Goal: Task Accomplishment & Management: Complete application form

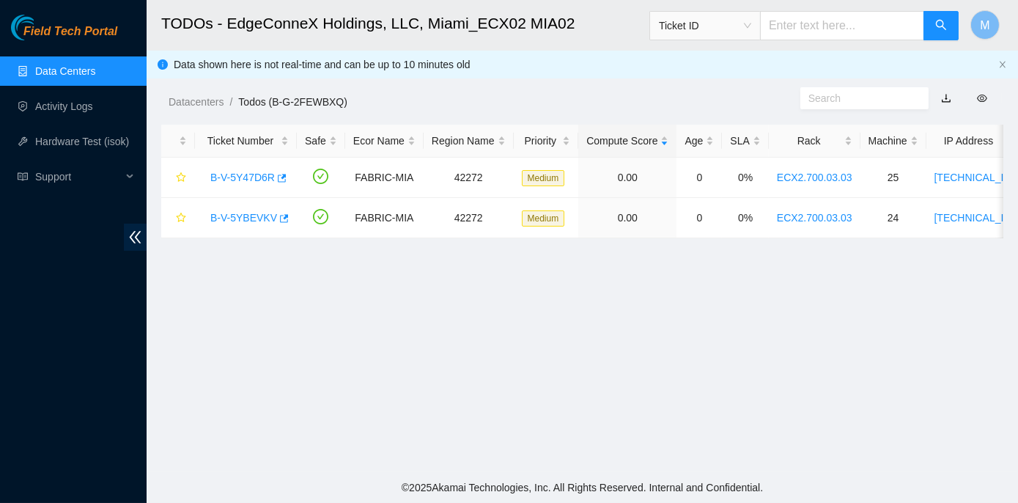
scroll to position [408, 0]
click at [233, 176] on link "B-V-5Y47D6R" at bounding box center [242, 177] width 64 height 12
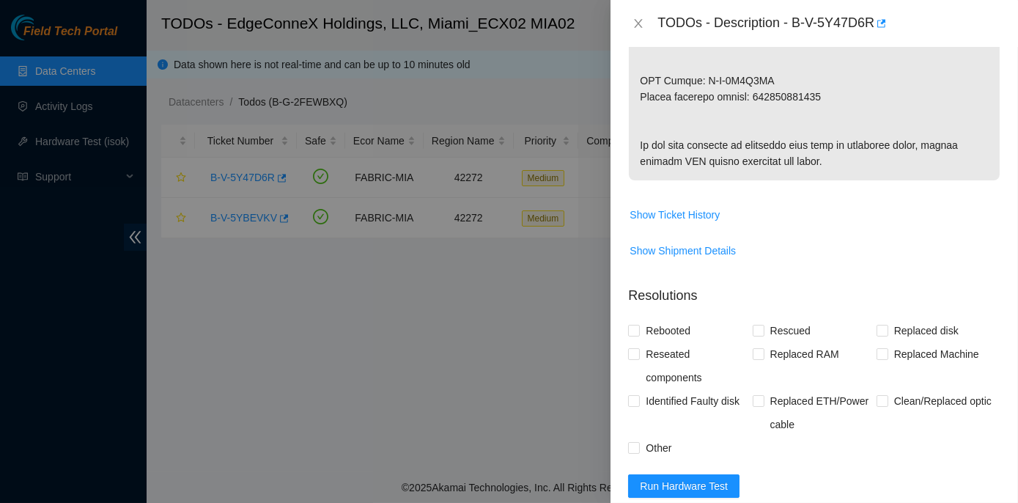
scroll to position [1066, 0]
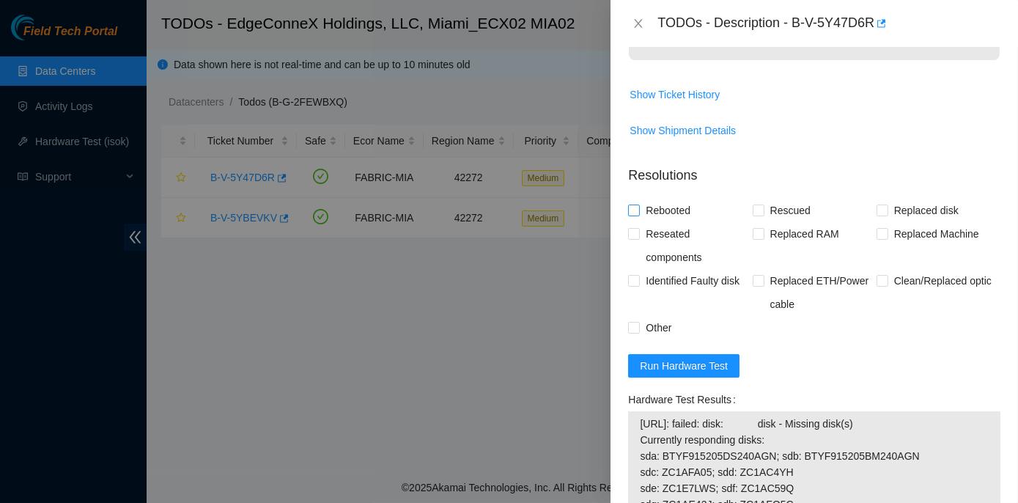
click at [634, 215] on input "Rebooted" at bounding box center [633, 209] width 10 height 10
checkbox input "true"
click at [754, 215] on input "Rescued" at bounding box center [758, 209] width 10 height 10
checkbox input "true"
click at [876, 215] on input "Replaced disk" at bounding box center [881, 209] width 10 height 10
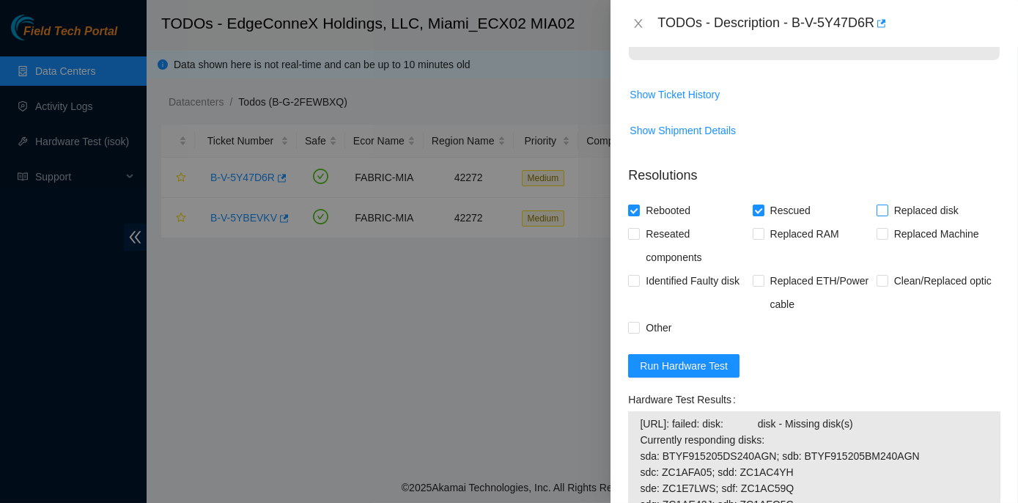
checkbox input "true"
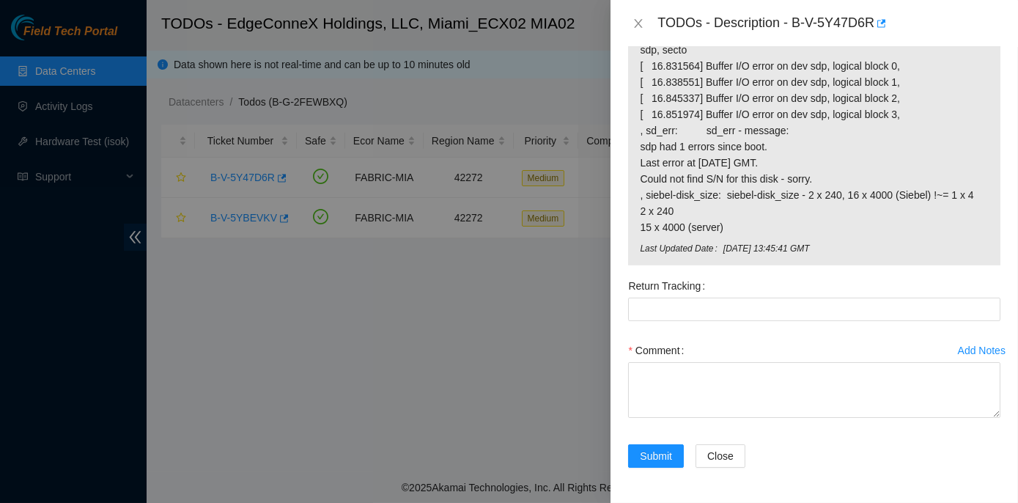
scroll to position [1710, 0]
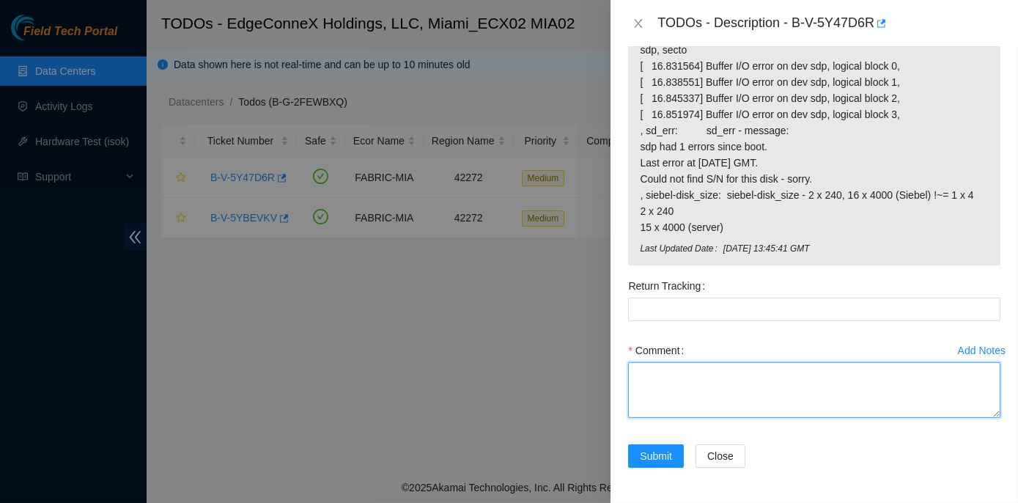
click at [652, 366] on textarea "Comment" at bounding box center [814, 390] width 372 height 56
paste textarea "Rack No: ECX2.700.03.03 Machine No: 25 IP: 23.193.107.92 Serial No: CT-4190716-…"
type textarea "Rack No: ECX2.700.03.03 Machine No: 25 IP: 23.193.107.92 Serial No: CT-4190716-…"
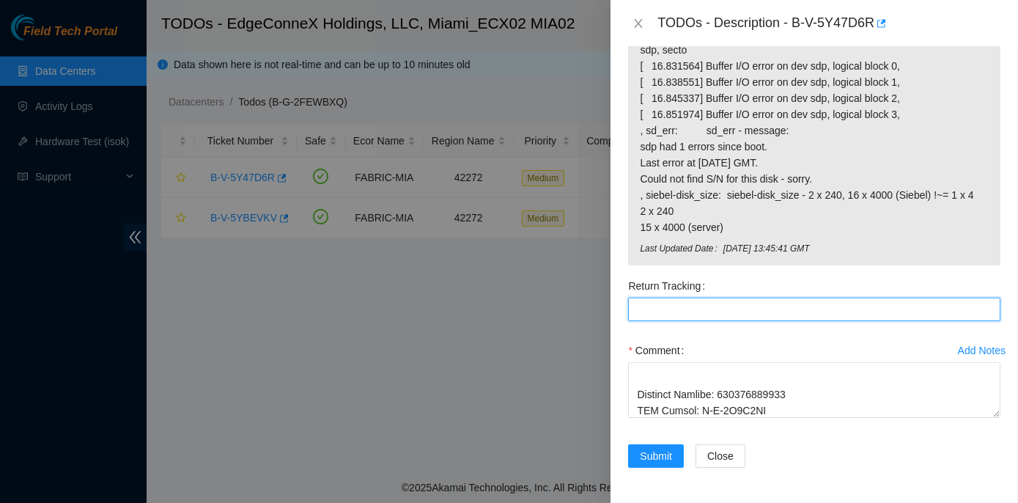
click at [651, 308] on Tracking "Return Tracking" at bounding box center [814, 309] width 372 height 23
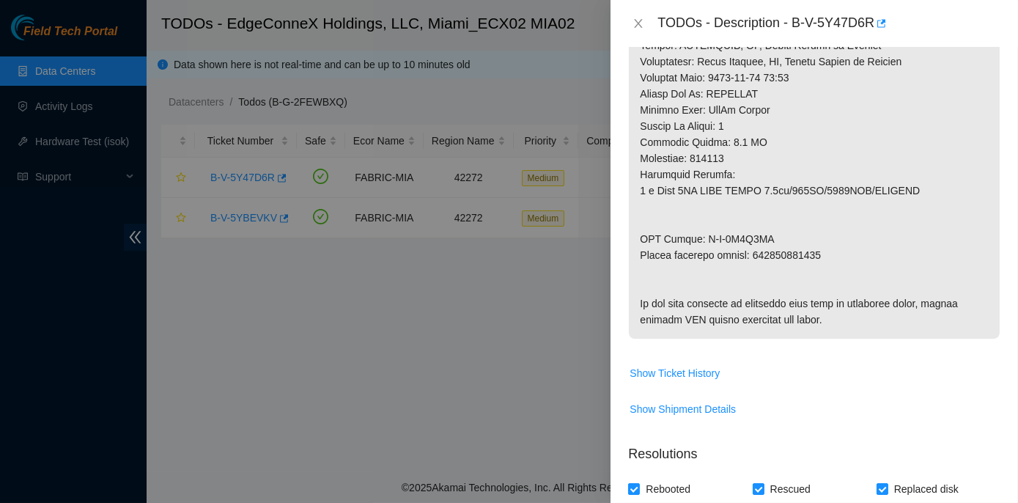
scroll to position [778, 0]
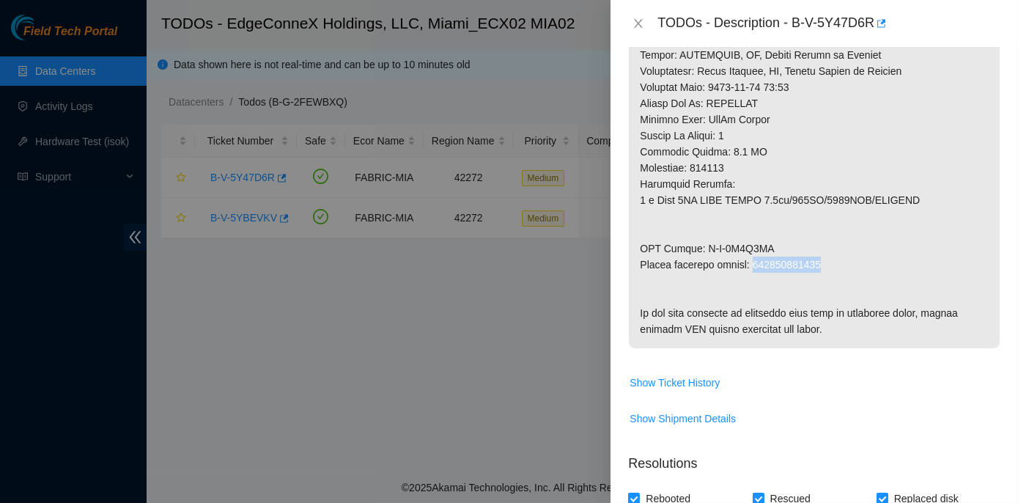
drag, startPoint x: 752, startPoint y: 262, endPoint x: 828, endPoint y: 258, distance: 76.3
copy p "463470065158"
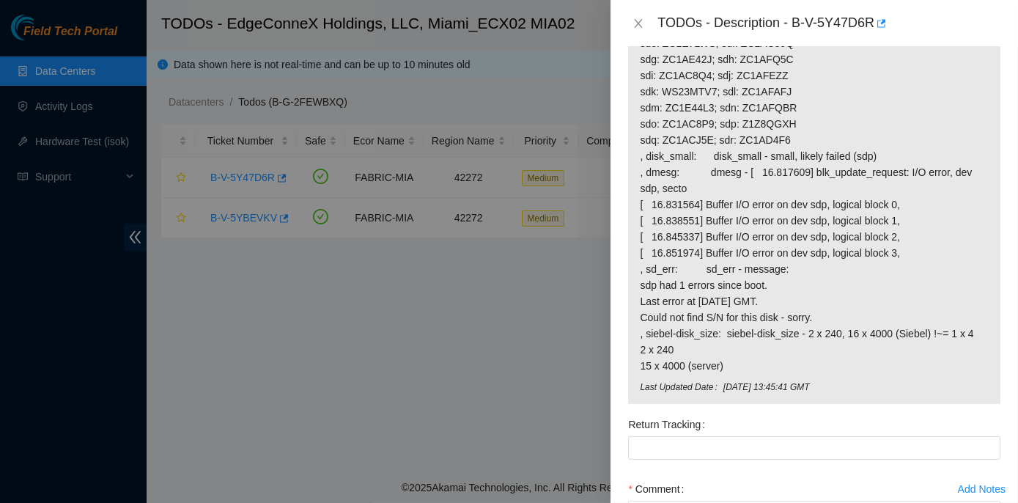
scroll to position [1710, 0]
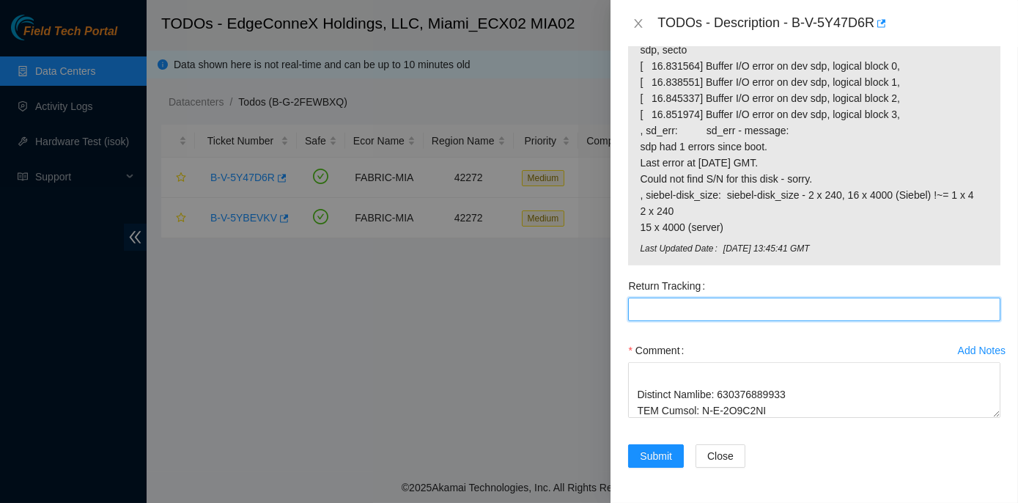
click at [645, 305] on Tracking "Return Tracking" at bounding box center [814, 309] width 372 height 23
paste Tracking "463470065158"
type Tracking "463470065158"
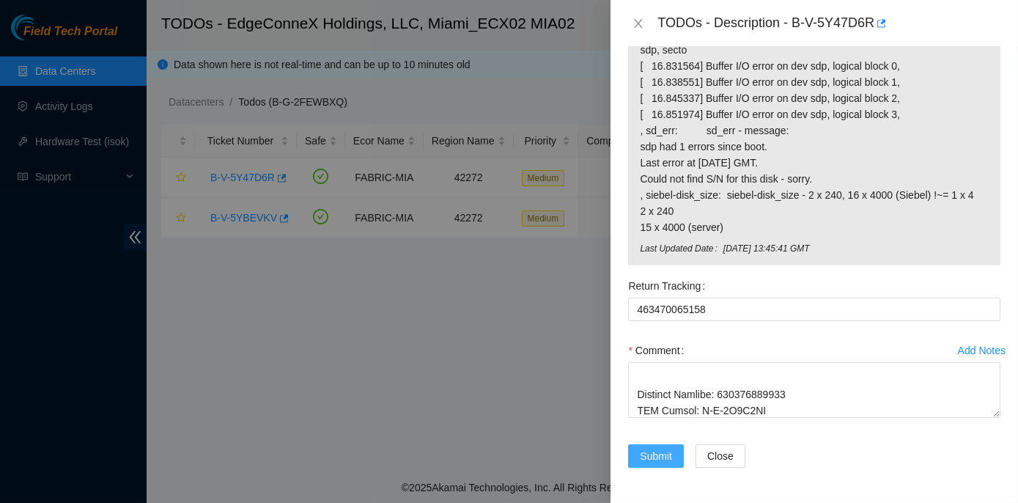
click at [656, 454] on span "Submit" at bounding box center [656, 456] width 32 height 16
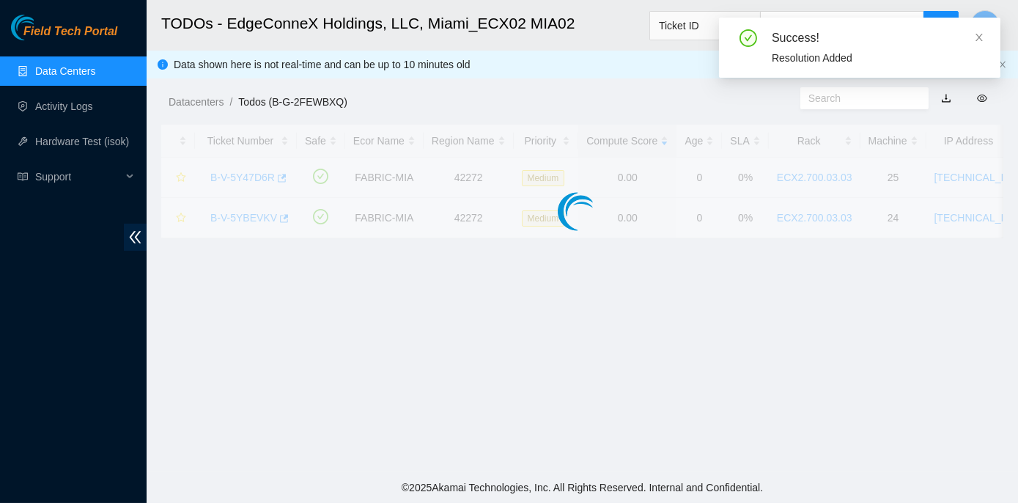
scroll to position [408, 0]
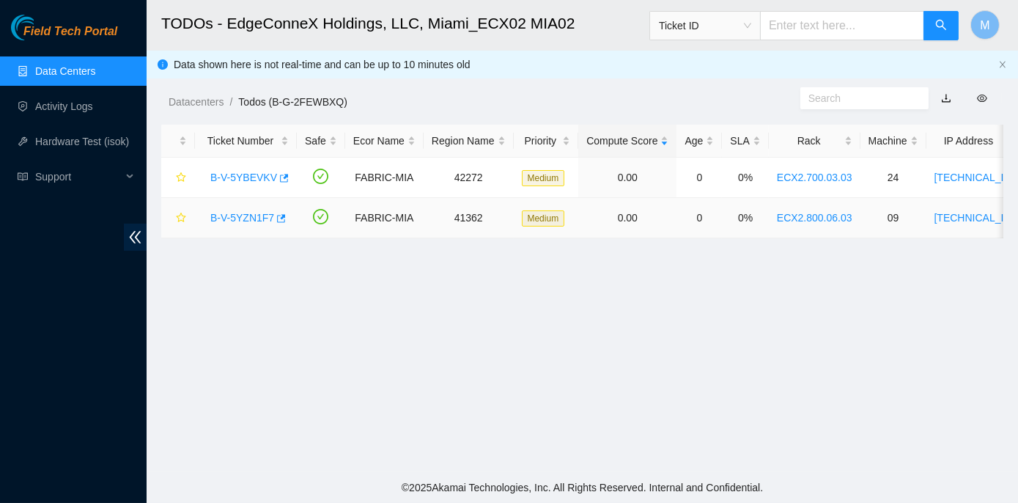
click at [236, 218] on link "B-V-5YZN1F7" at bounding box center [242, 218] width 64 height 12
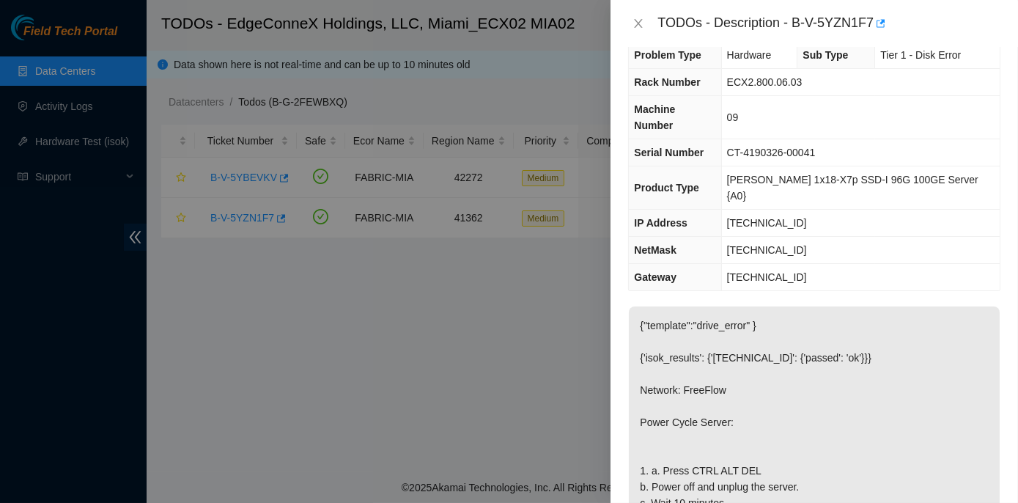
scroll to position [0, 0]
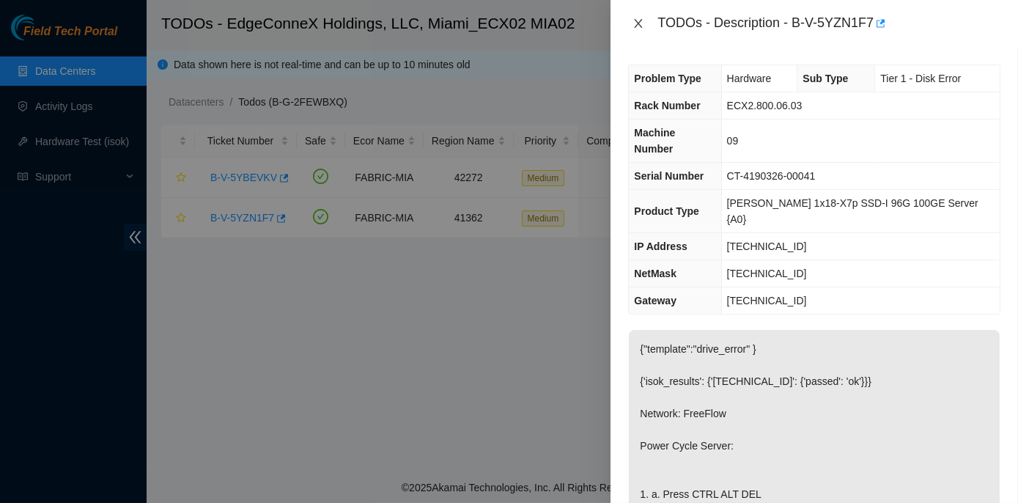
click at [635, 21] on icon "close" at bounding box center [638, 24] width 12 height 12
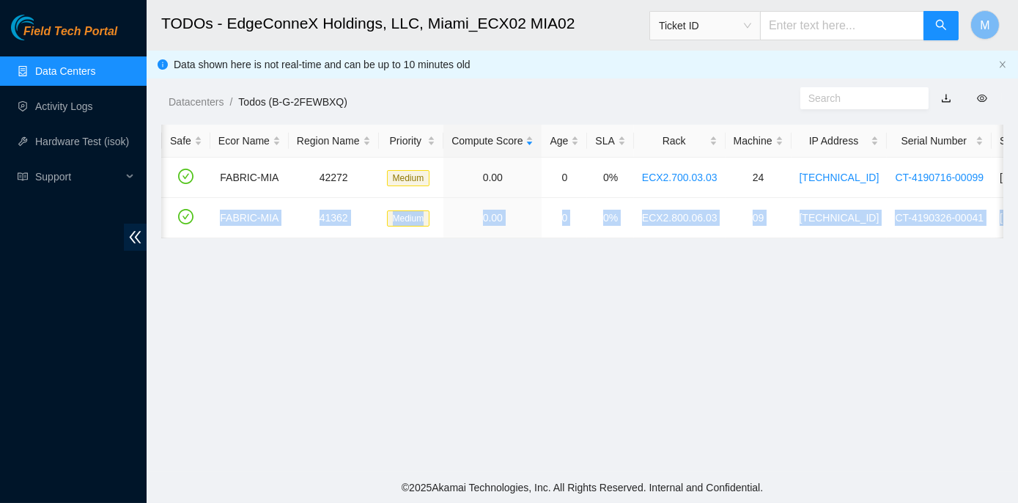
scroll to position [0, 306]
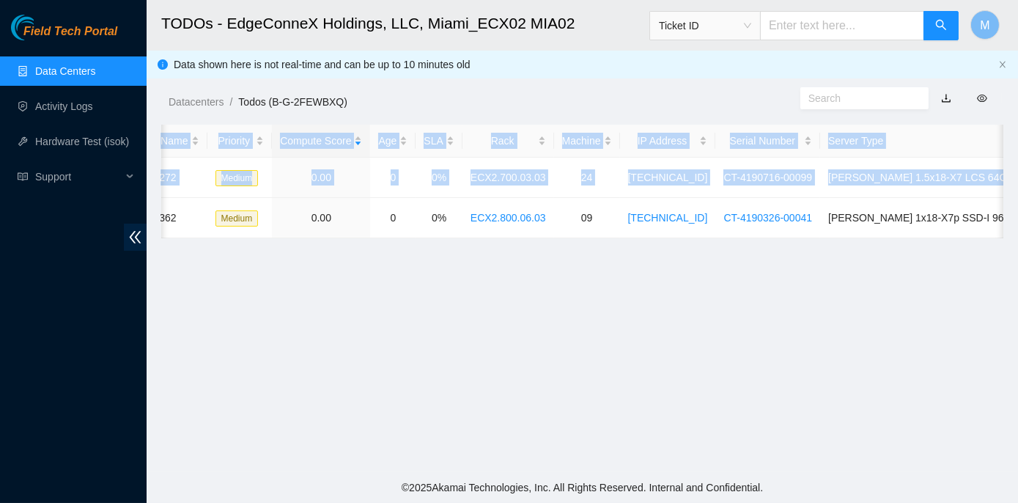
drag, startPoint x: 201, startPoint y: 221, endPoint x: 1016, endPoint y: 217, distance: 814.9
click at [1016, 217] on main "TODOs - EdgeConneX Holdings, LLC, Miami_ECX02 MIA02 Ticket ID M Data shown here…" at bounding box center [582, 236] width 871 height 472
copy table "Ticket Number Safe Ecor Name Region Name Priority Compute Score Age SLA Rack Ma…"
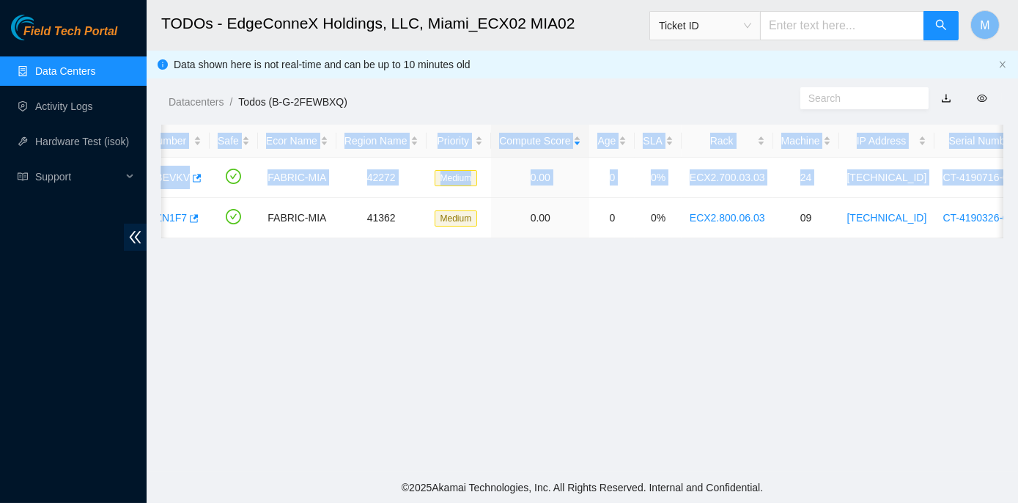
scroll to position [0, 0]
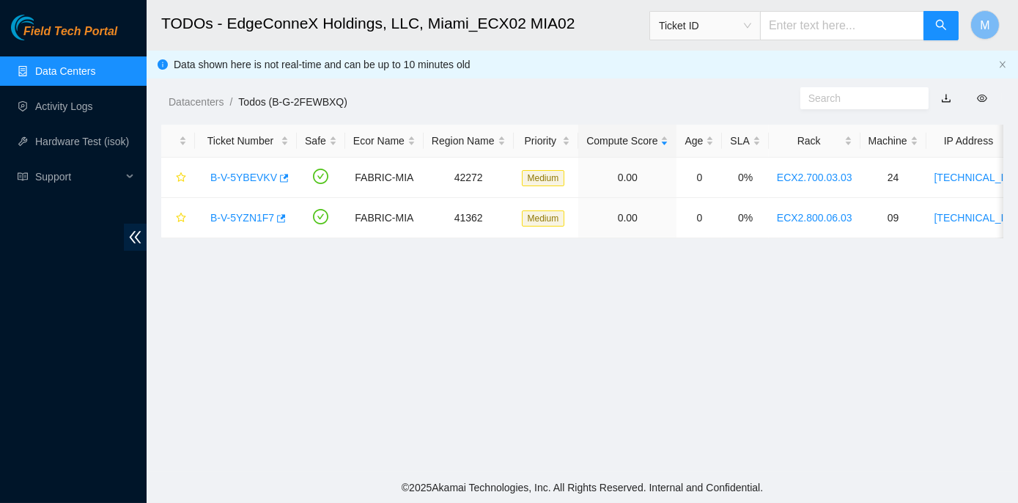
click at [235, 314] on main "TODOs - EdgeConneX Holdings, LLC, Miami_ECX02 MIA02 Ticket ID M Data shown here…" at bounding box center [582, 236] width 871 height 472
click at [229, 218] on link "B-V-5YZN1F7" at bounding box center [242, 218] width 64 height 12
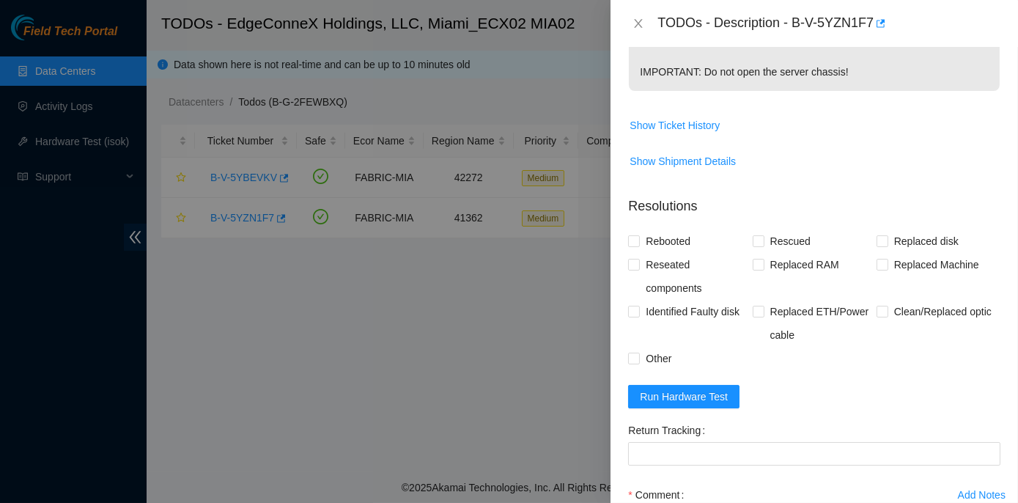
scroll to position [666, 0]
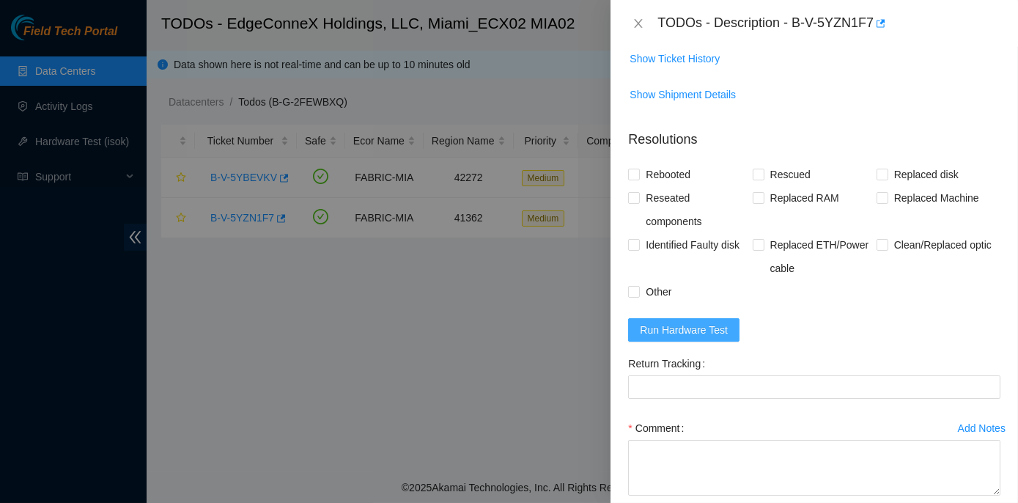
click at [657, 333] on span "Run Hardware Test" at bounding box center [684, 330] width 88 height 16
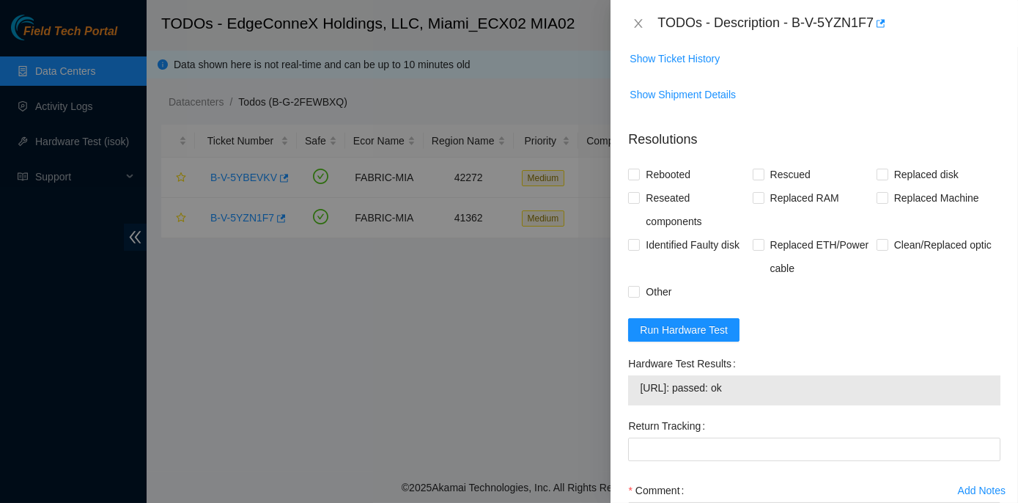
drag, startPoint x: 625, startPoint y: 359, endPoint x: 764, endPoint y: 384, distance: 140.7
click at [764, 384] on div "Hardware Test Results 23.49.253.204: passed: ok" at bounding box center [814, 383] width 384 height 62
copy div "Hardware Test Results 23.49.253.204: passed: ok"
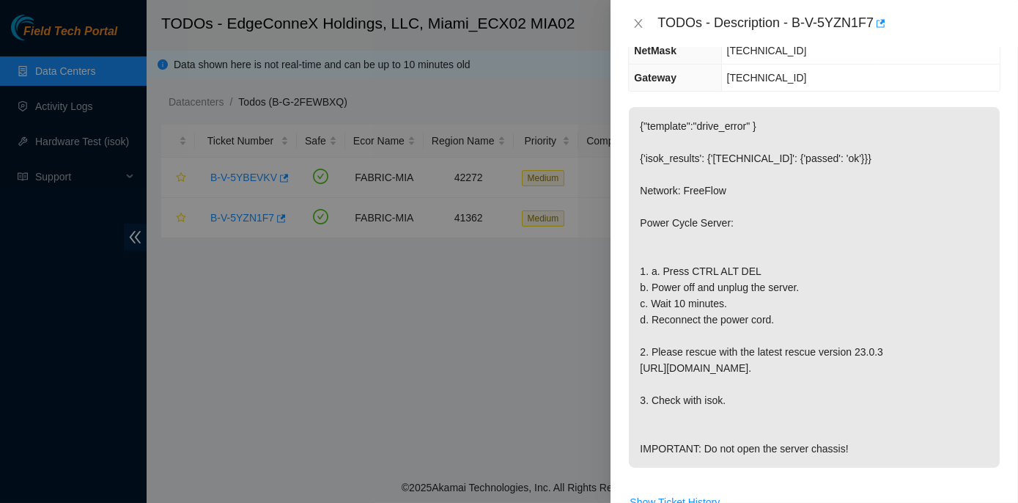
scroll to position [199, 0]
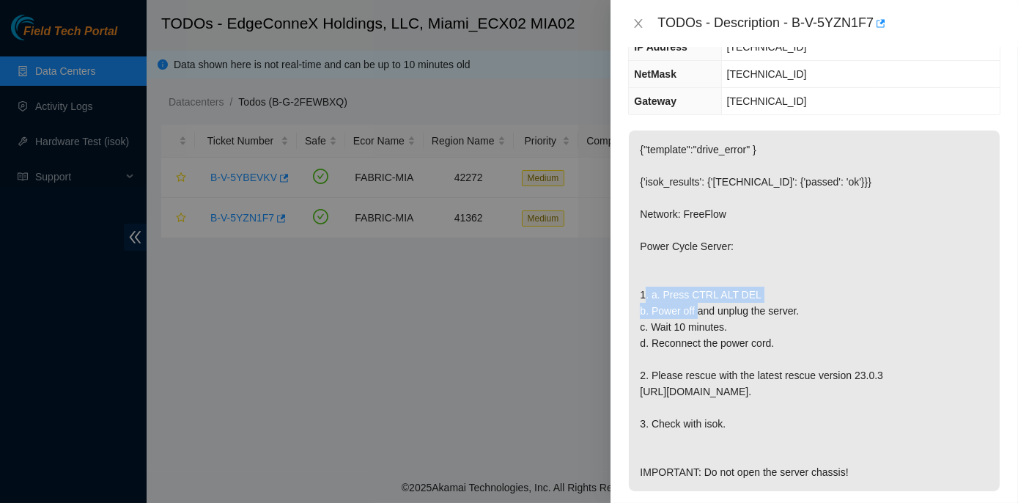
drag, startPoint x: 638, startPoint y: 272, endPoint x: 695, endPoint y: 292, distance: 61.2
click at [695, 292] on p "{"template":"drive_error" } {'isok_results': {'23.49.253.204': {'passed': 'ok'}…" at bounding box center [814, 310] width 371 height 361
drag, startPoint x: 695, startPoint y: 292, endPoint x: 850, endPoint y: 457, distance: 226.6
click at [850, 457] on p "{"template":"drive_error" } {'isok_results': {'23.49.253.204': {'passed': 'ok'}…" at bounding box center [814, 310] width 371 height 361
copy p "Power Cycle Server: 1. a. Press CTRL ALT DEL b. Power off and unplug the server…"
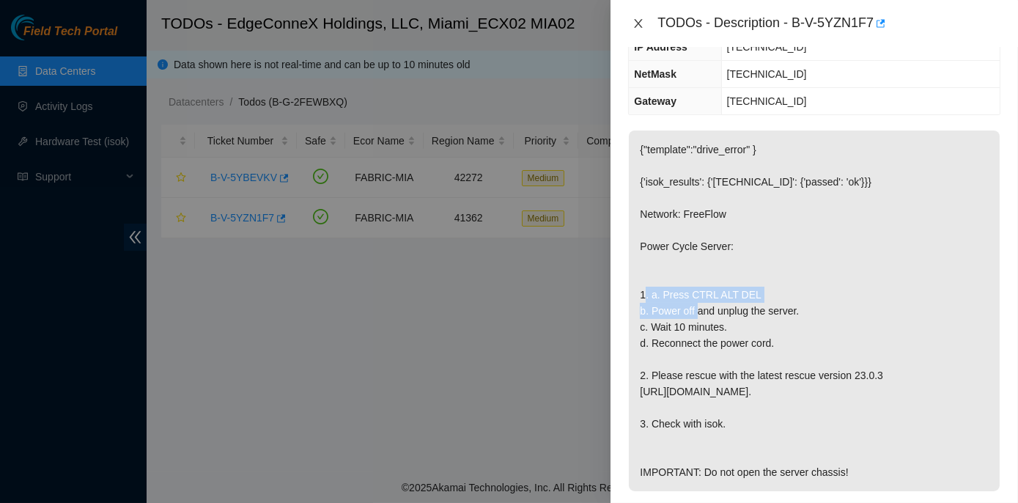
click at [639, 27] on icon "close" at bounding box center [638, 24] width 12 height 12
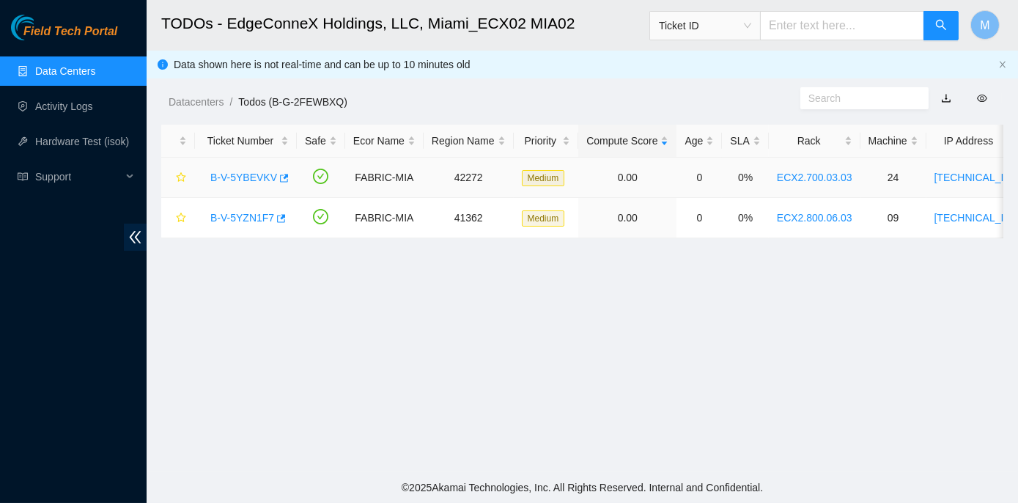
scroll to position [248, 0]
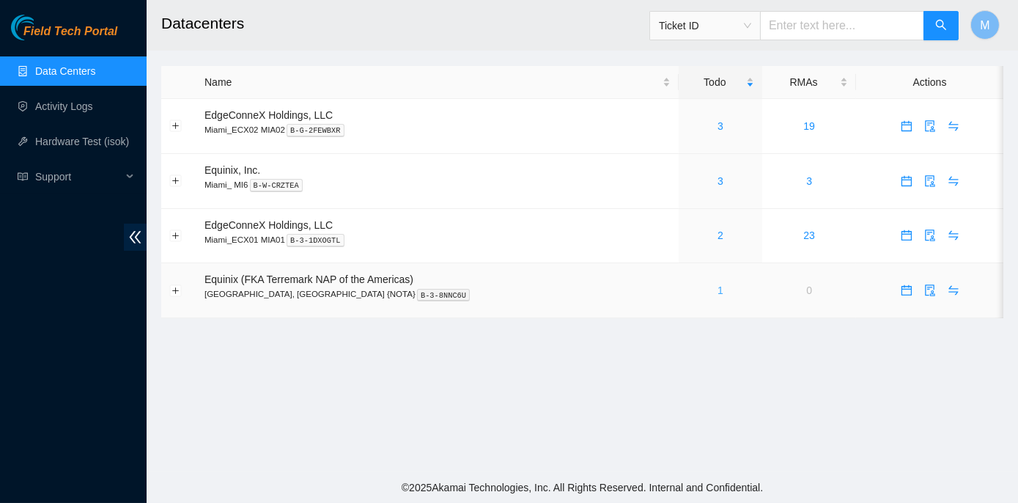
click at [717, 289] on link "1" at bounding box center [720, 290] width 6 height 12
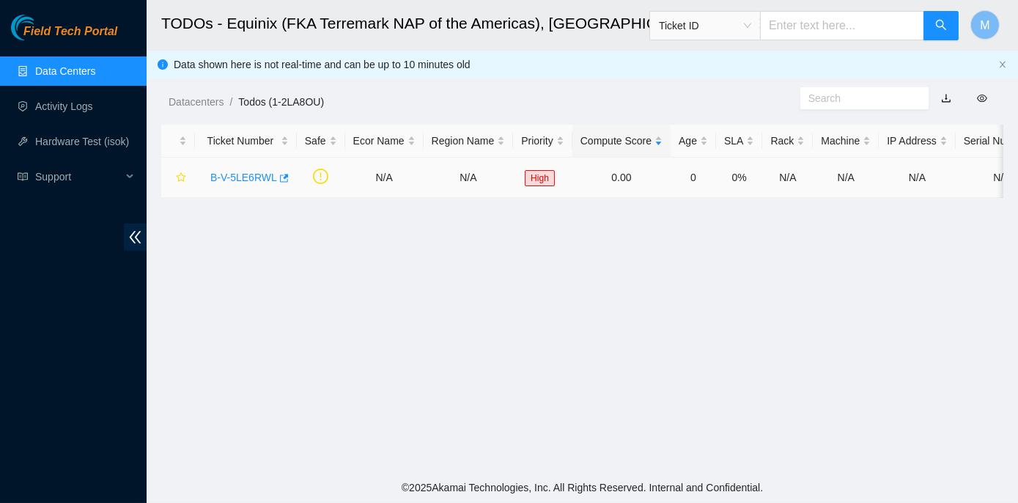
click at [243, 173] on link "B-V-5LE6RWL" at bounding box center [243, 177] width 67 height 12
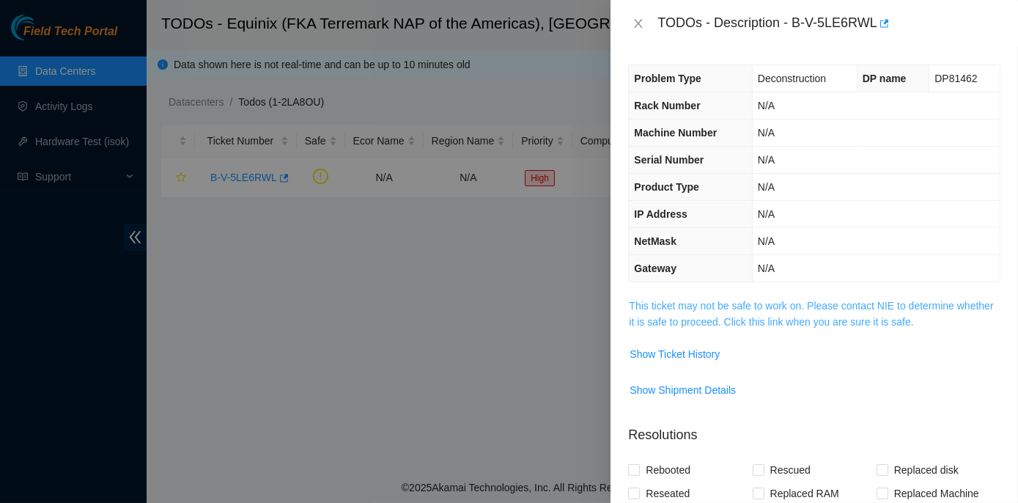
click at [805, 305] on link "This ticket may not be safe to work on. Please contact NIE to determine whether…" at bounding box center [811, 314] width 364 height 28
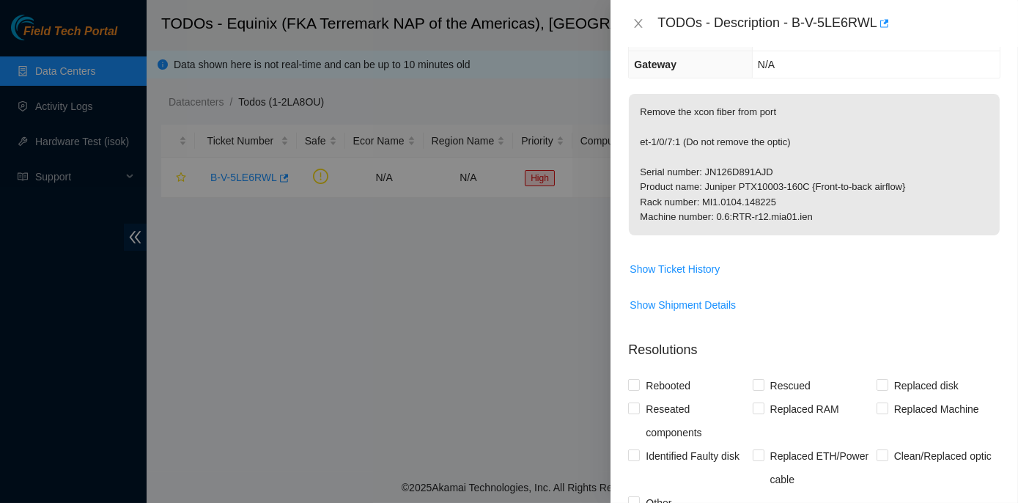
scroll to position [266, 0]
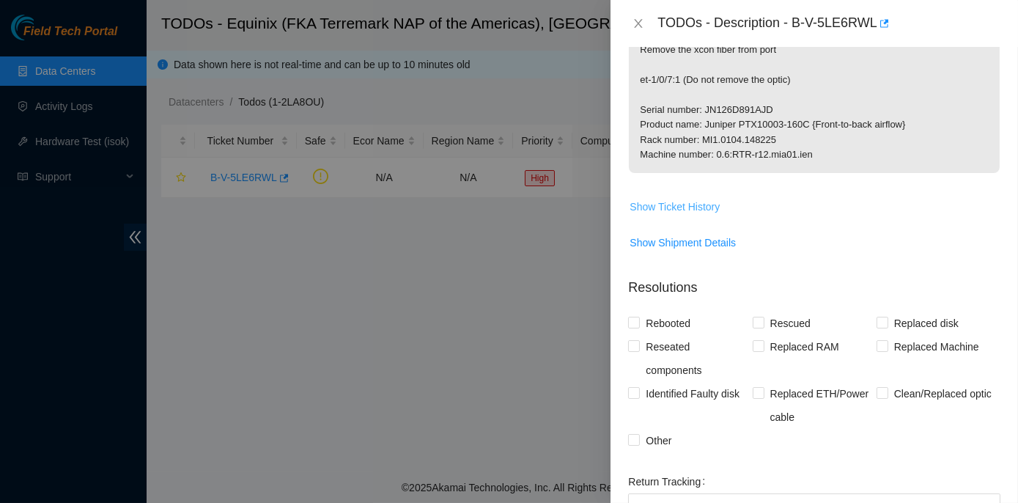
click at [676, 203] on span "Show Ticket History" at bounding box center [675, 207] width 90 height 16
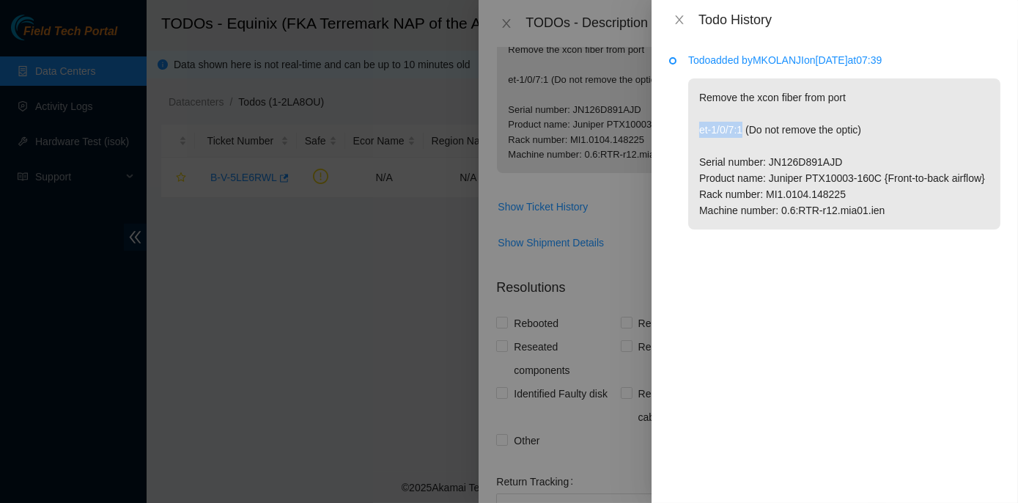
drag, startPoint x: 699, startPoint y: 128, endPoint x: 743, endPoint y: 133, distance: 44.3
click at [743, 133] on p "Remove the xcon fiber from port et-1/0/7:1 (Do not remove the optic) Serial num…" at bounding box center [844, 153] width 312 height 151
click at [741, 129] on p "Remove the xcon fiber from port et-1/0/7:1 (Do not remove the optic) Serial num…" at bounding box center [844, 153] width 312 height 151
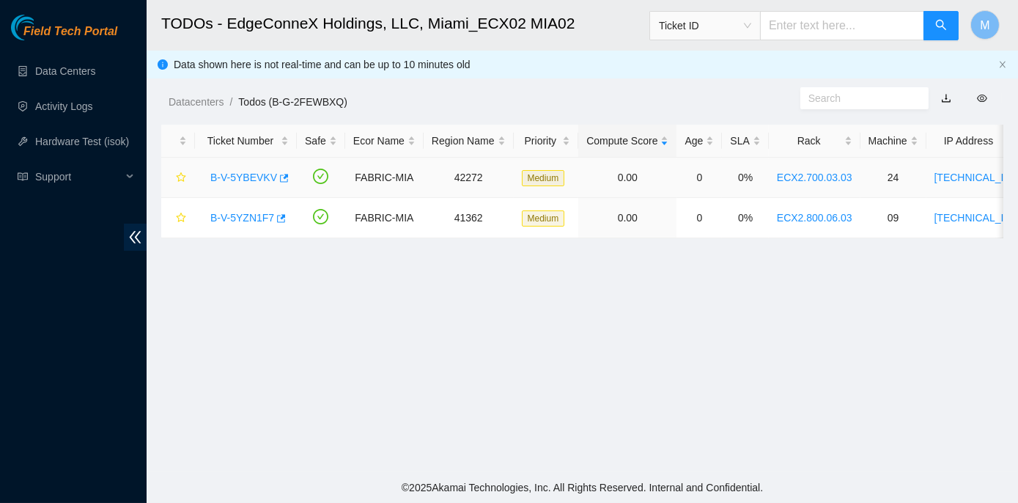
click at [249, 176] on link "B-V-5YBEVKV" at bounding box center [243, 177] width 67 height 12
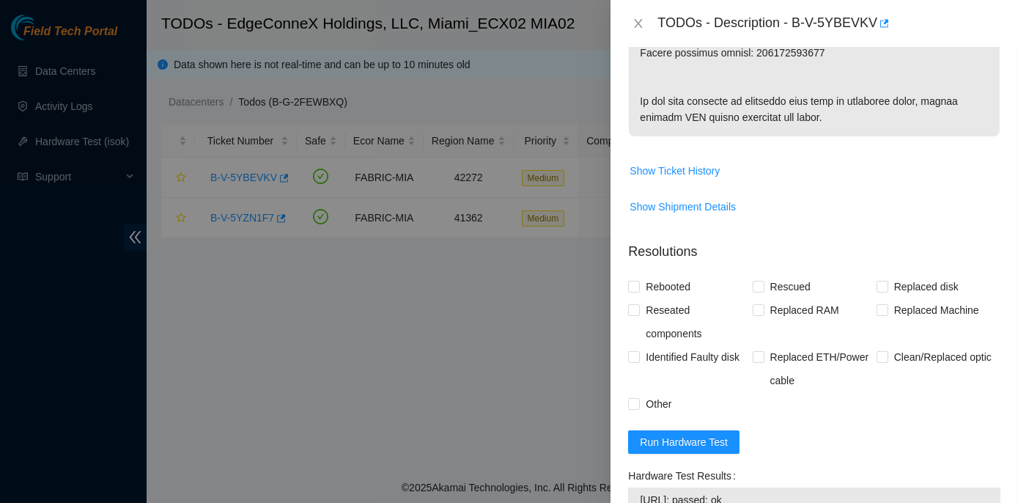
scroll to position [1066, 0]
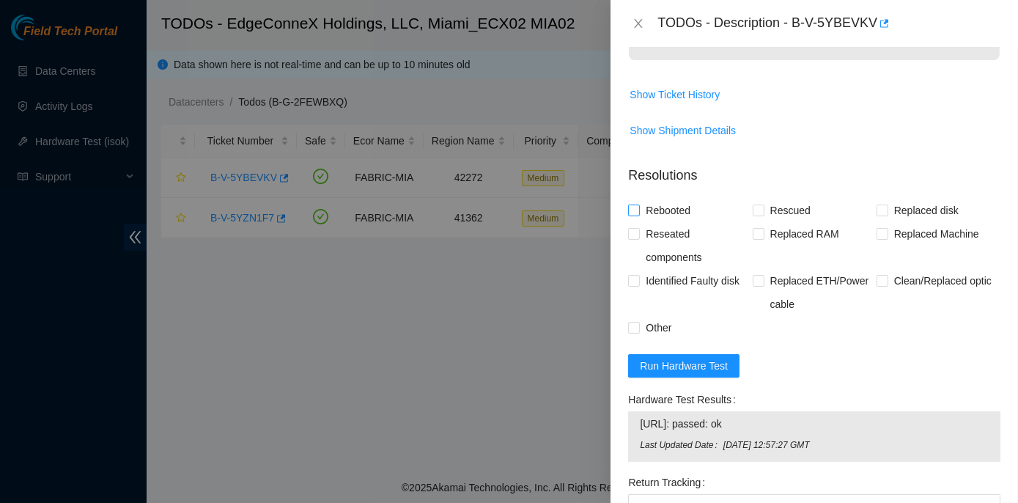
click at [631, 215] on input "Rebooted" at bounding box center [633, 209] width 10 height 10
checkbox input "true"
click at [758, 215] on input "Rescued" at bounding box center [758, 209] width 10 height 10
checkbox input "true"
click at [876, 215] on input "Replaced disk" at bounding box center [881, 209] width 10 height 10
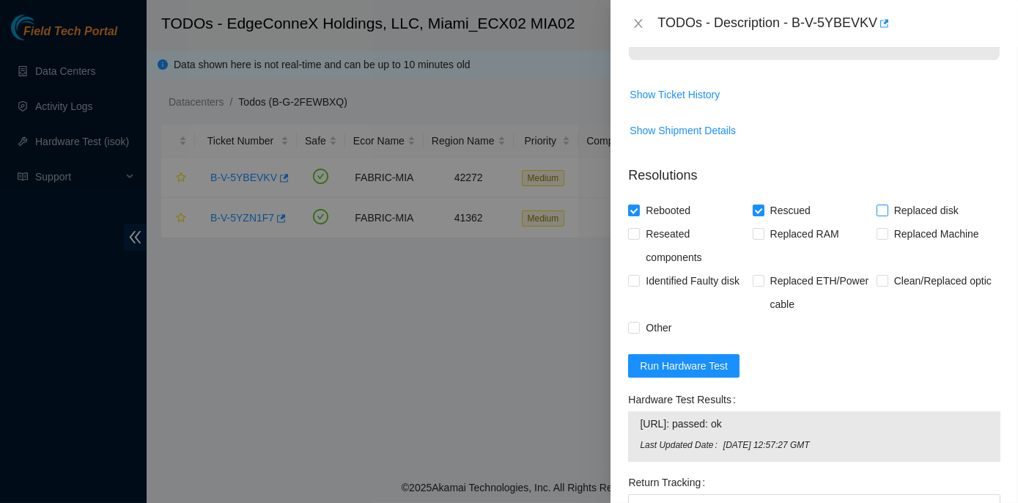
checkbox input "true"
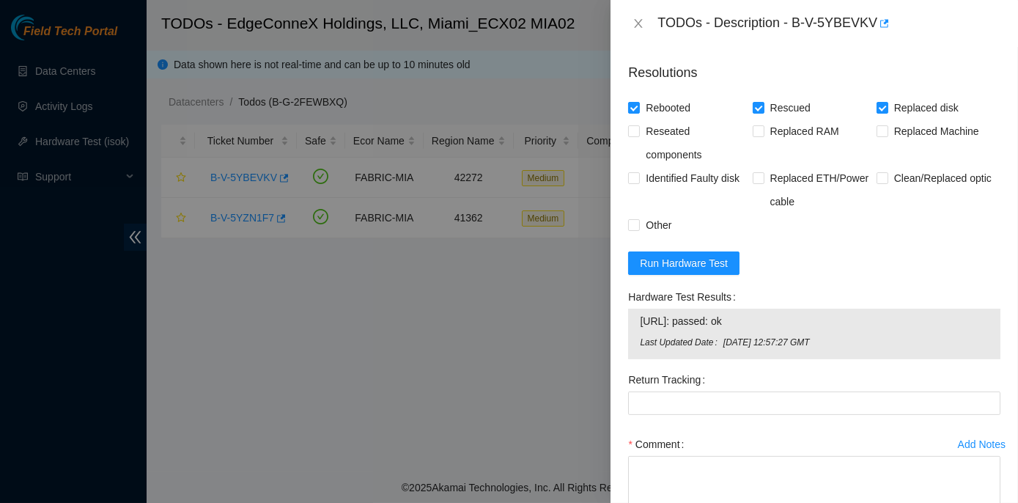
scroll to position [1324, 0]
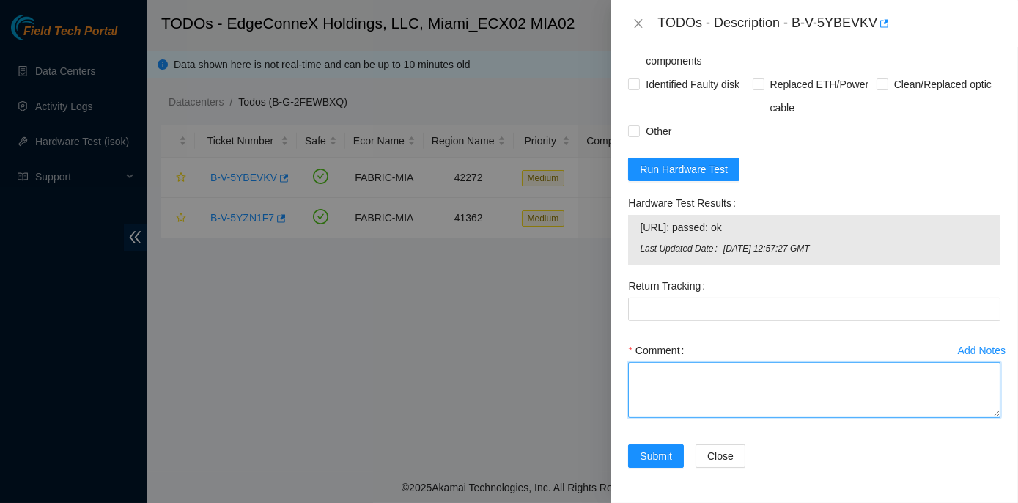
click at [674, 375] on textarea "Comment" at bounding box center [814, 390] width 372 height 56
paste textarea "Rack No: ECX2.700.03.03 Machine No: 24 IP: 23.193.107.91 Serial No: CT-4190716-…"
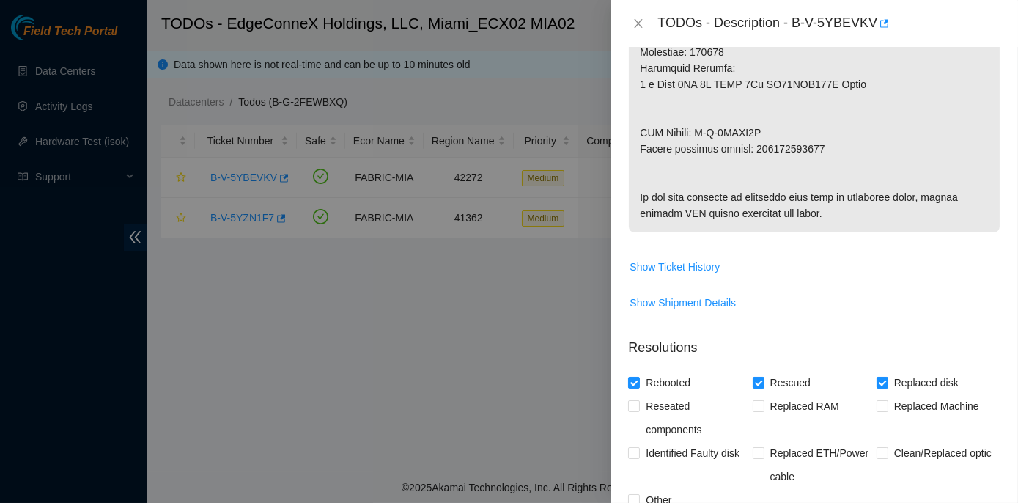
scroll to position [857, 0]
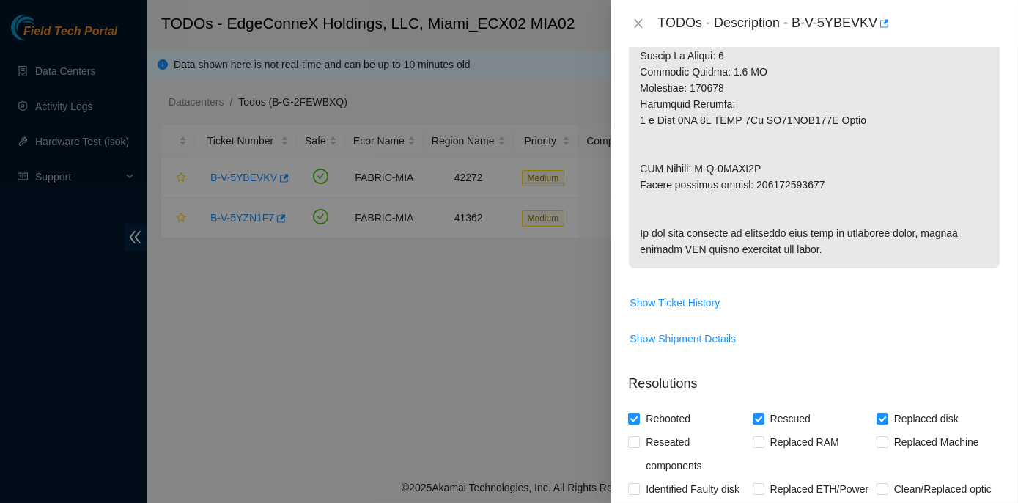
type textarea "Rack No: ECX2.700.03.03 Machine No: 24 IP: 23.193.107.91 Serial No: CT-4190716-…"
drag, startPoint x: 754, startPoint y: 184, endPoint x: 819, endPoint y: 184, distance: 64.5
copy p "463470066371"
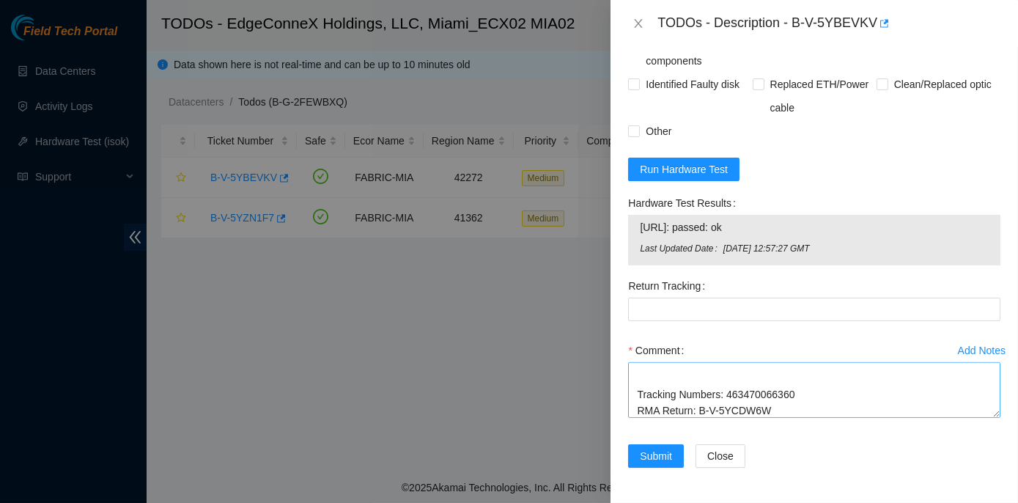
scroll to position [1324, 0]
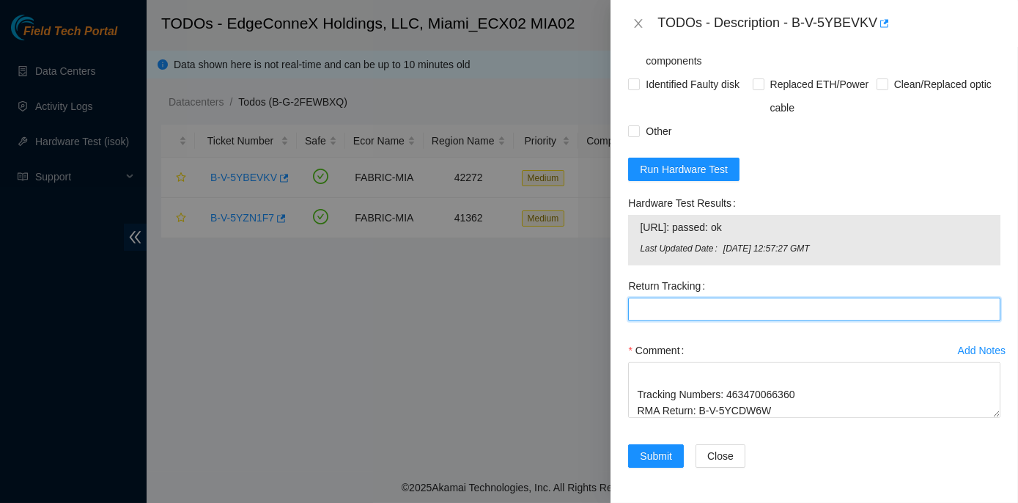
click at [650, 313] on Tracking "Return Tracking" at bounding box center [814, 309] width 372 height 23
paste Tracking "463470066371"
type Tracking "463470066371"
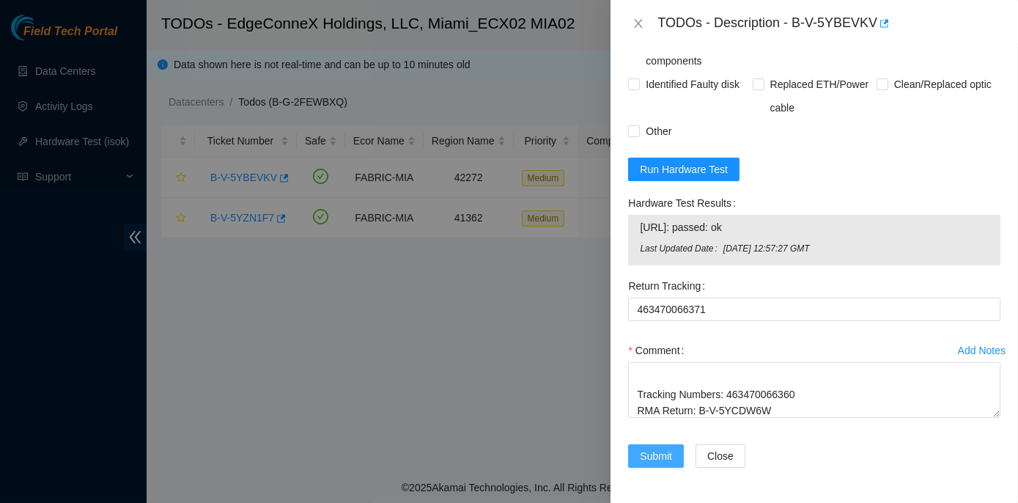
click at [651, 451] on span "Submit" at bounding box center [656, 456] width 32 height 16
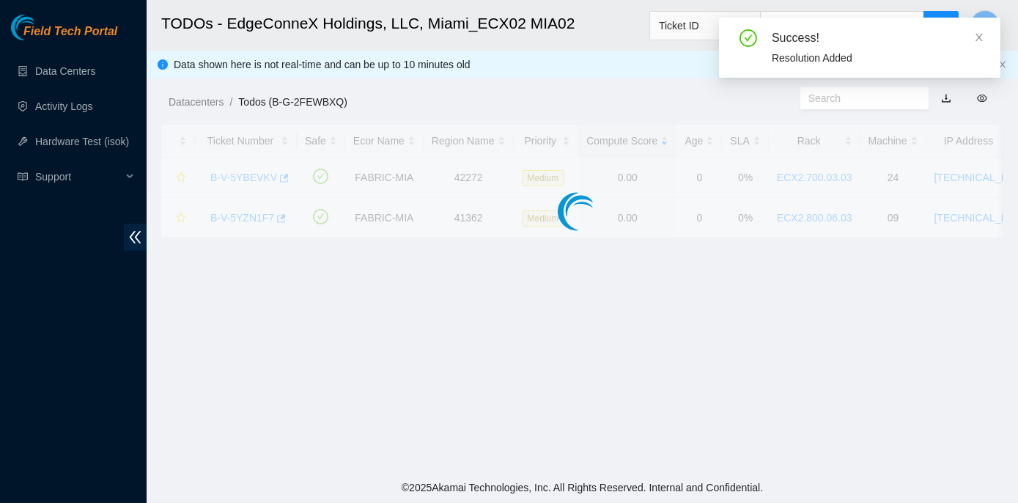
scroll to position [408, 0]
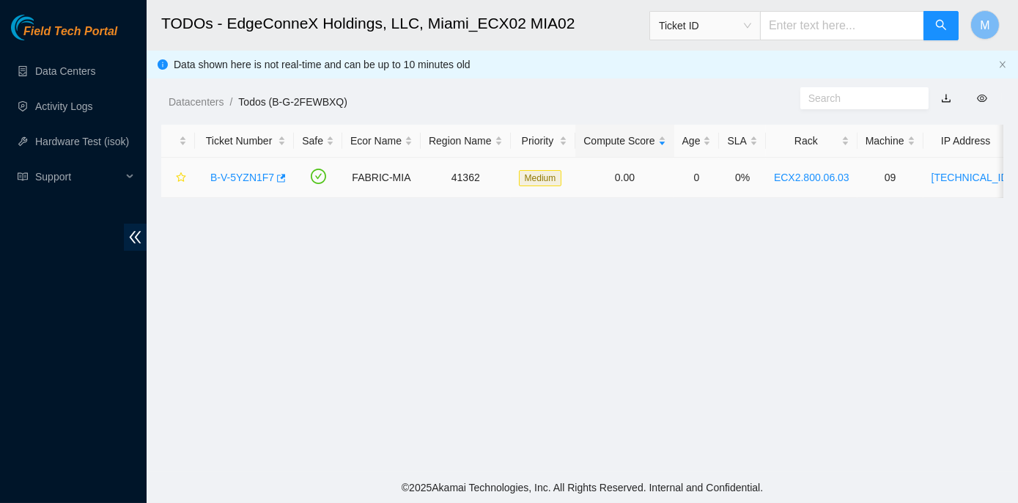
click at [246, 180] on link "B-V-5YZN1F7" at bounding box center [242, 177] width 64 height 12
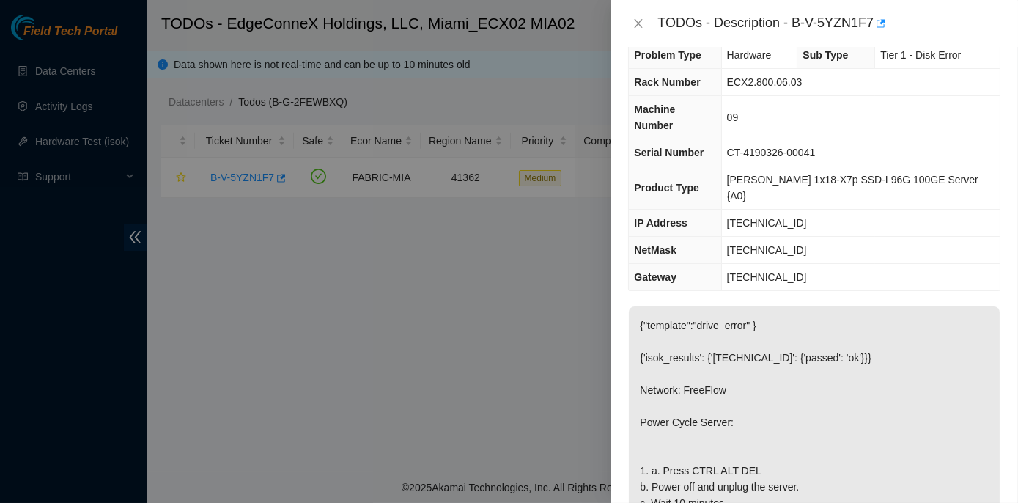
scroll to position [0, 0]
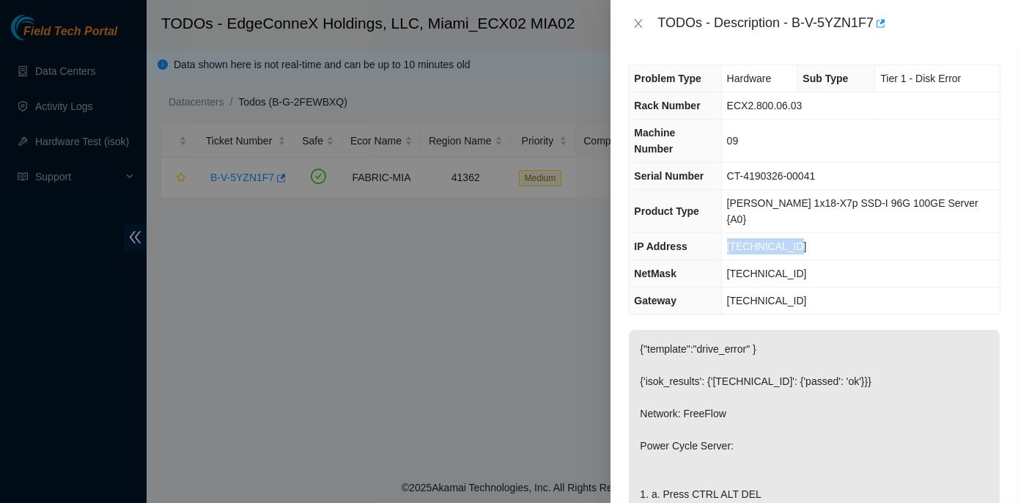
drag, startPoint x: 746, startPoint y: 213, endPoint x: 809, endPoint y: 218, distance: 63.3
click at [809, 233] on td "[TECHNICAL_ID]" at bounding box center [860, 246] width 278 height 27
copy span "[TECHNICAL_ID]"
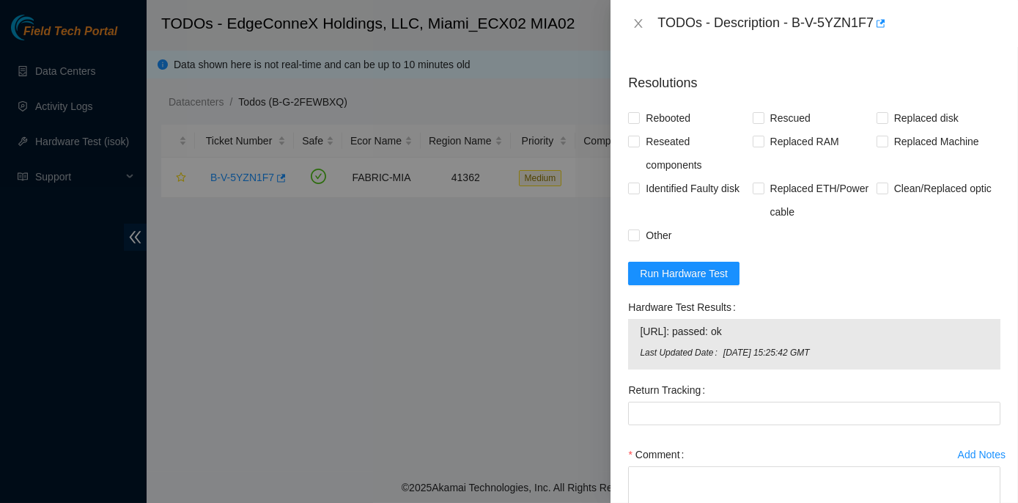
scroll to position [742, 0]
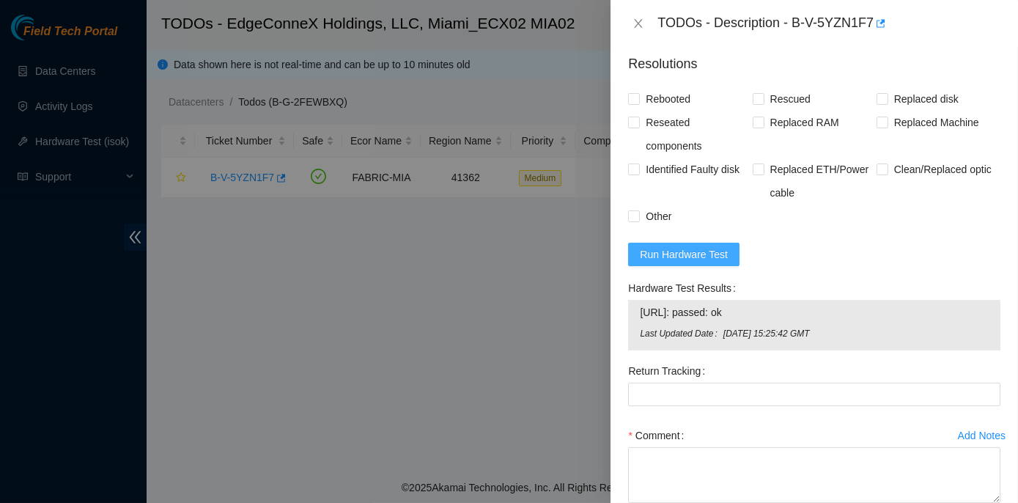
click at [654, 248] on span "Run Hardware Test" at bounding box center [684, 254] width 88 height 16
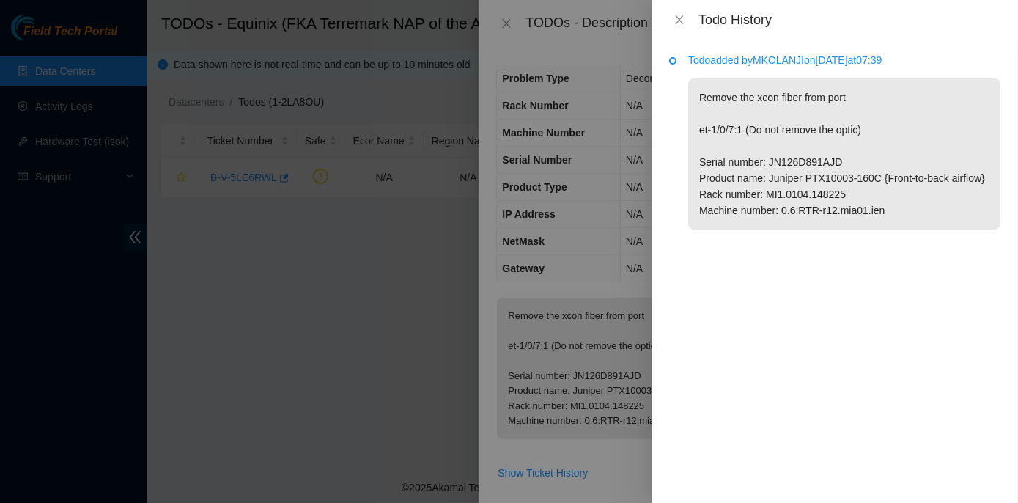
scroll to position [266, 0]
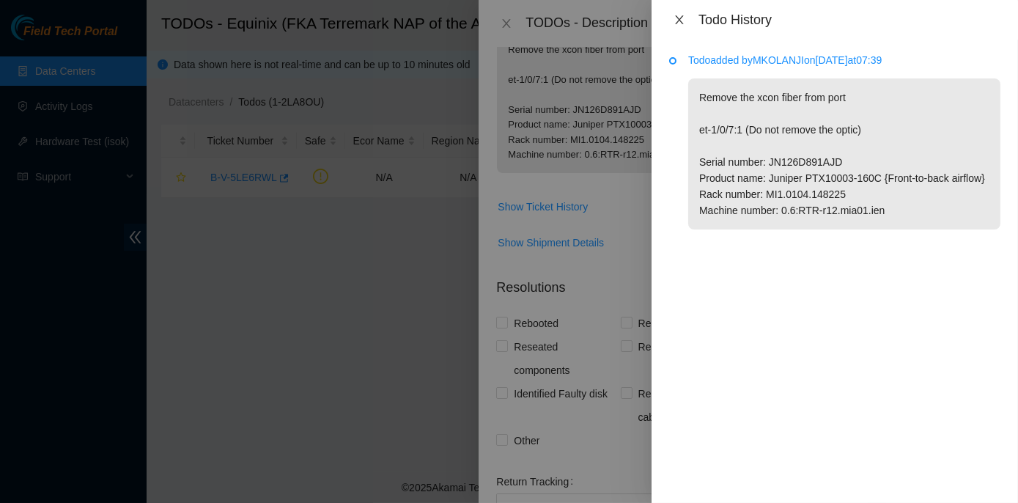
click at [679, 19] on icon "close" at bounding box center [679, 19] width 8 height 9
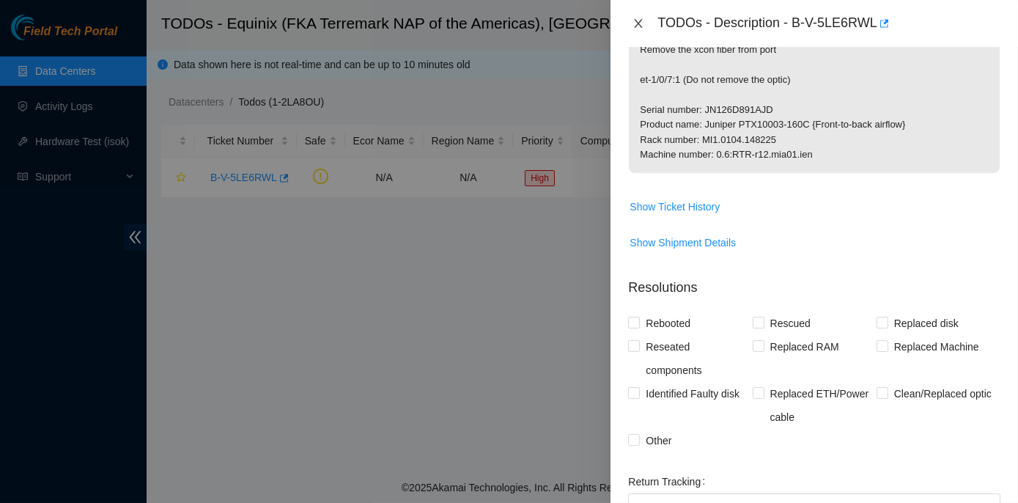
click at [638, 23] on icon "close" at bounding box center [639, 23] width 8 height 9
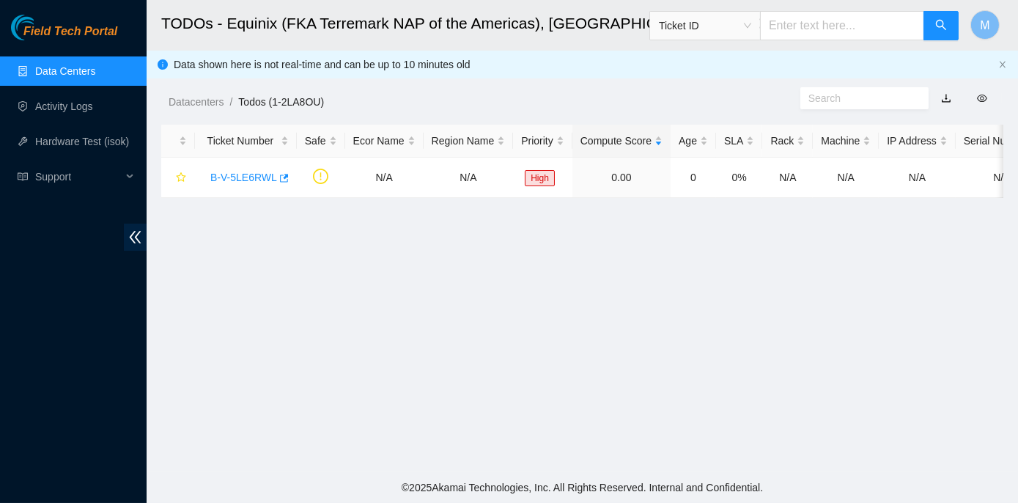
scroll to position [314, 0]
click at [54, 70] on link "Data Centers" at bounding box center [65, 71] width 60 height 12
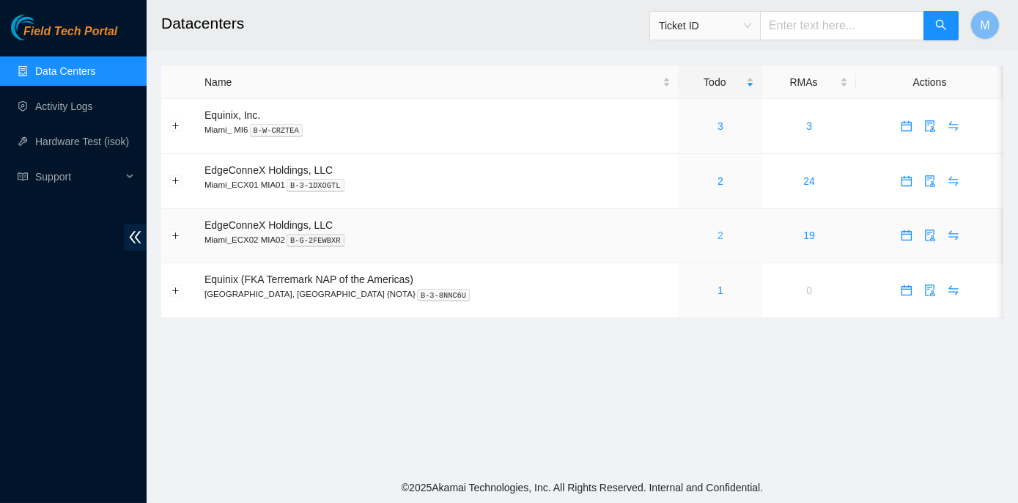
click at [717, 235] on link "2" at bounding box center [720, 235] width 6 height 12
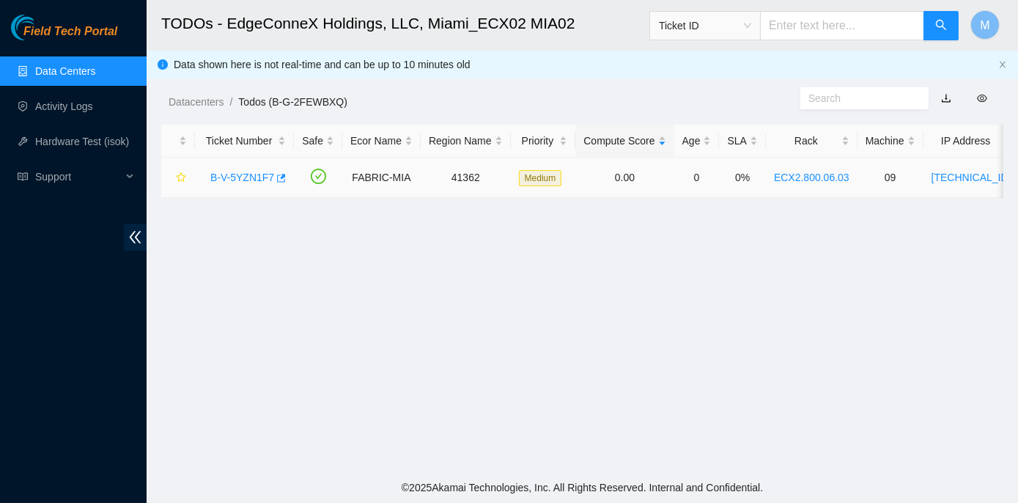
click at [250, 187] on div "B-V-5YZN1F7" at bounding box center [244, 177] width 83 height 23
click at [61, 70] on link "Data Centers" at bounding box center [65, 71] width 60 height 12
